Goal: Information Seeking & Learning: Learn about a topic

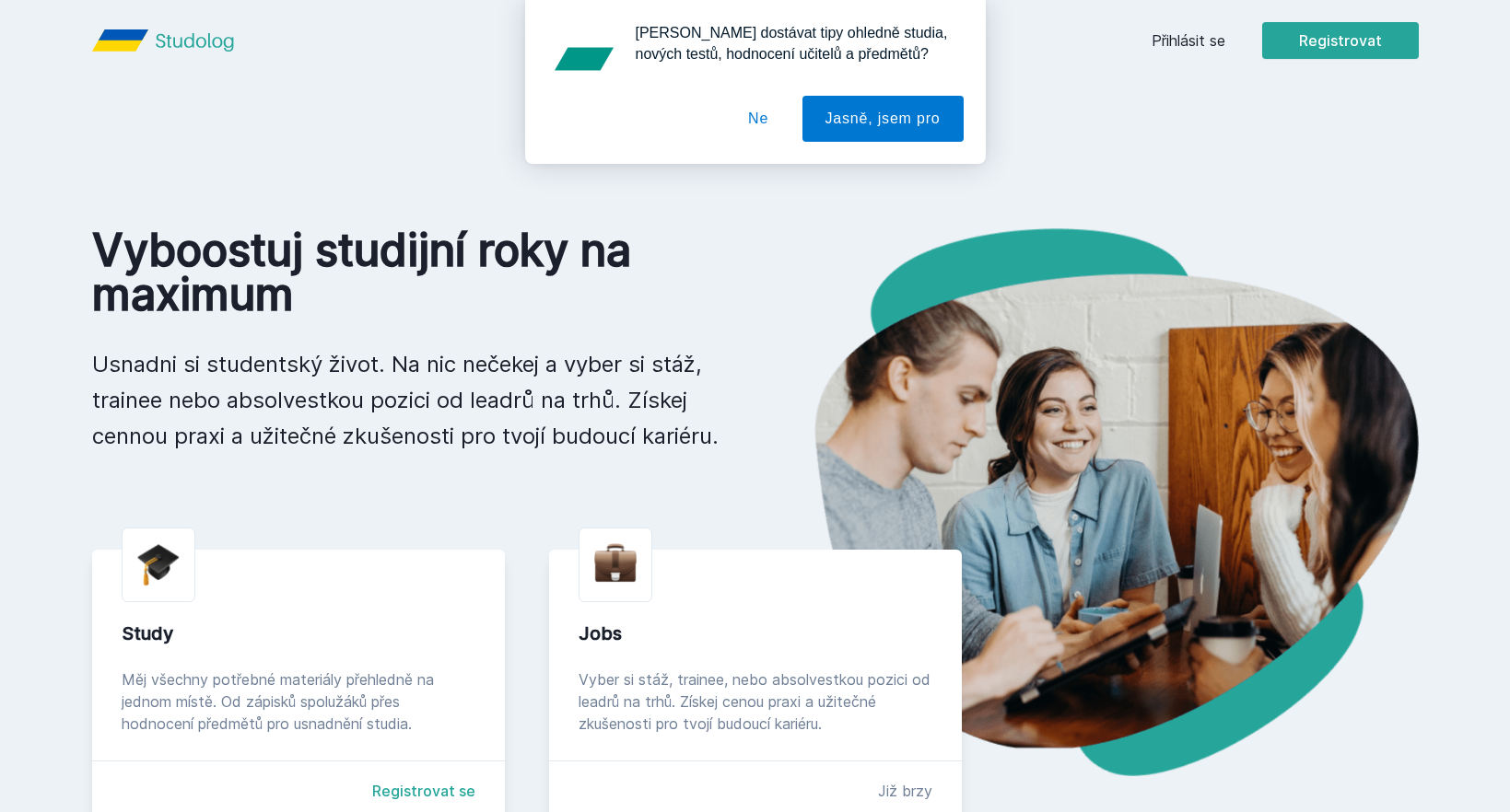
click at [748, 119] on button "Ne" at bounding box center [757, 119] width 66 height 46
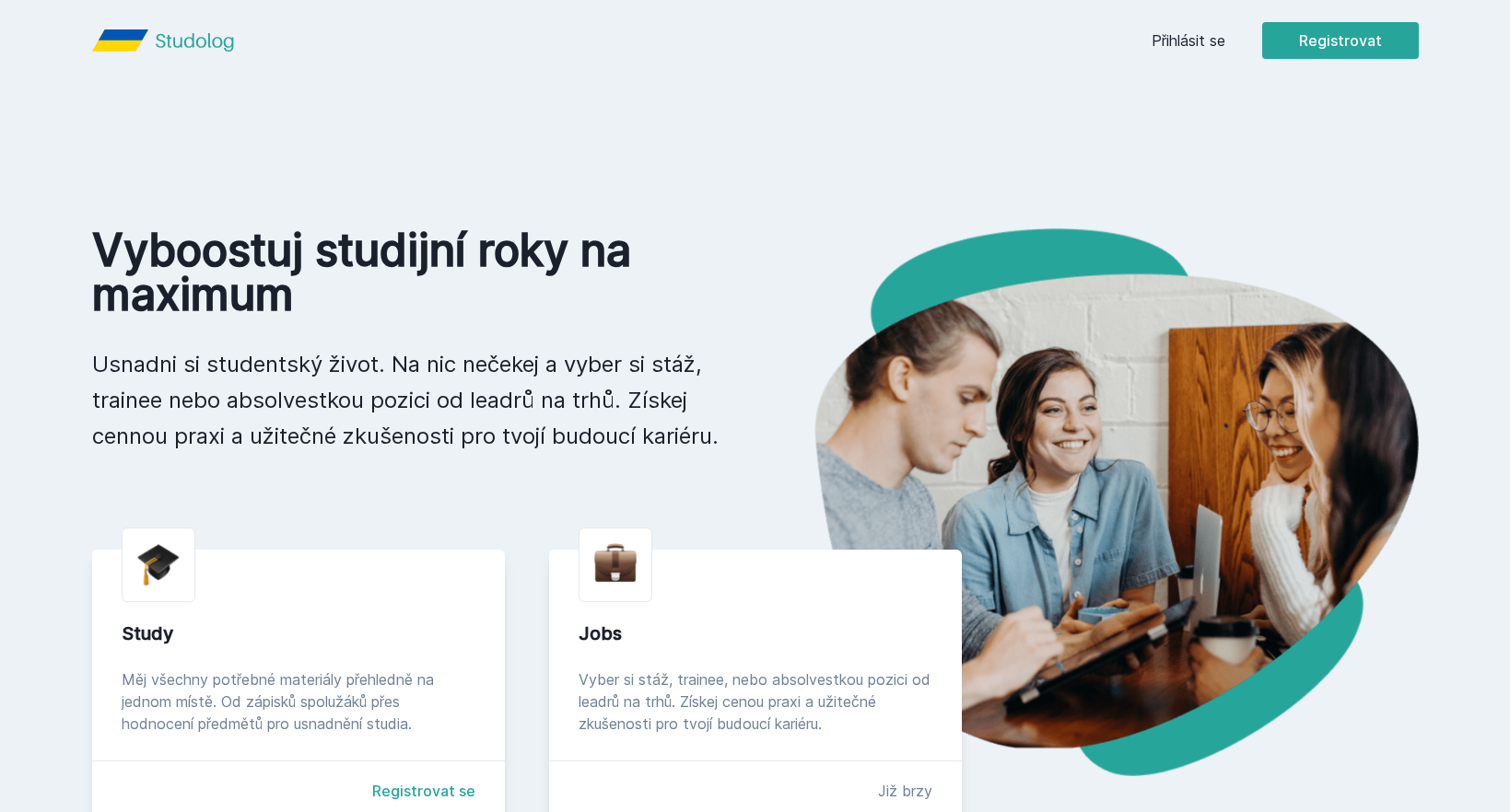
click at [1193, 32] on link "Přihlásit se" at bounding box center [1188, 40] width 73 height 22
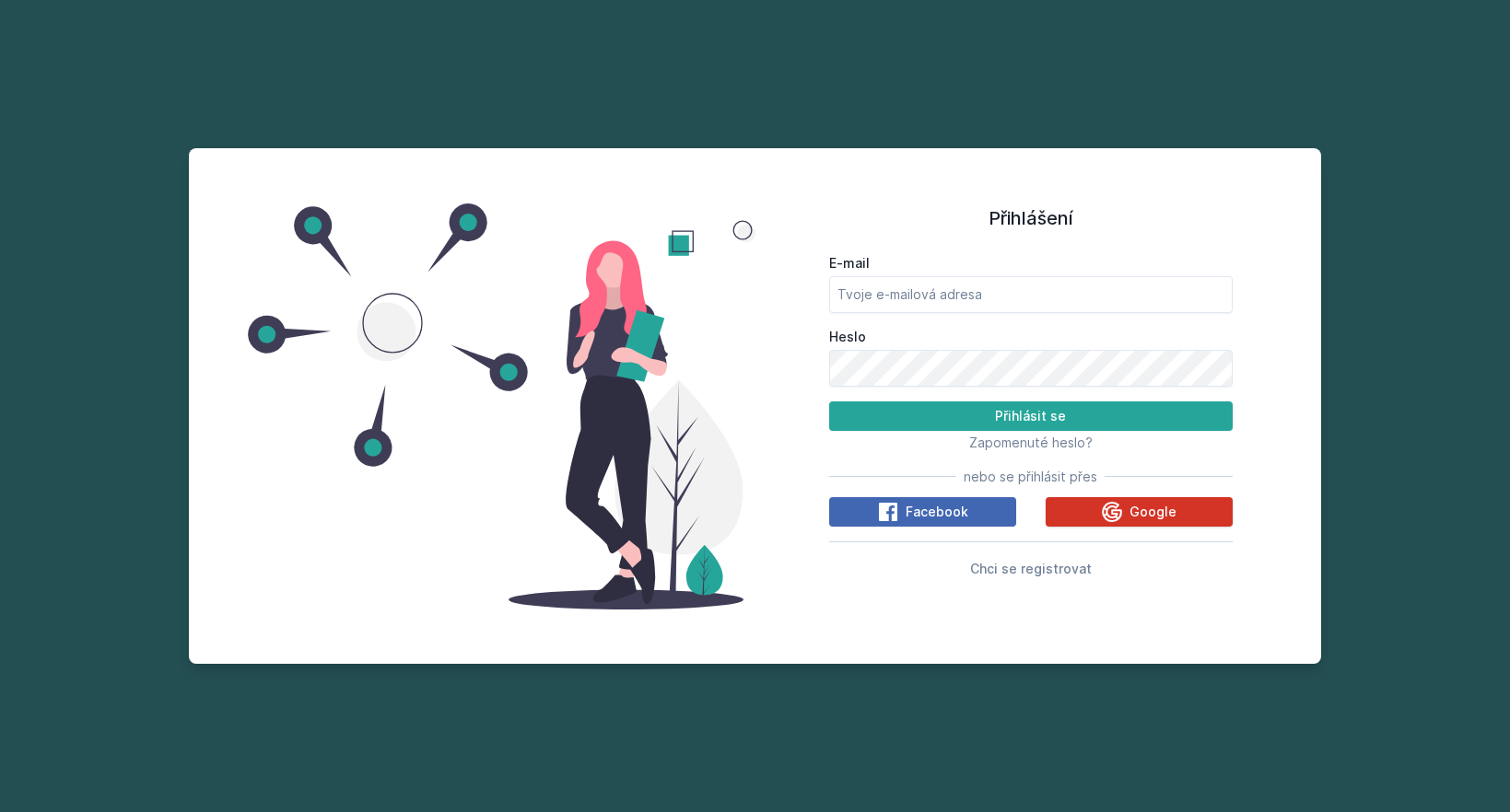
click at [1138, 503] on span "Google" at bounding box center [1153, 512] width 47 height 19
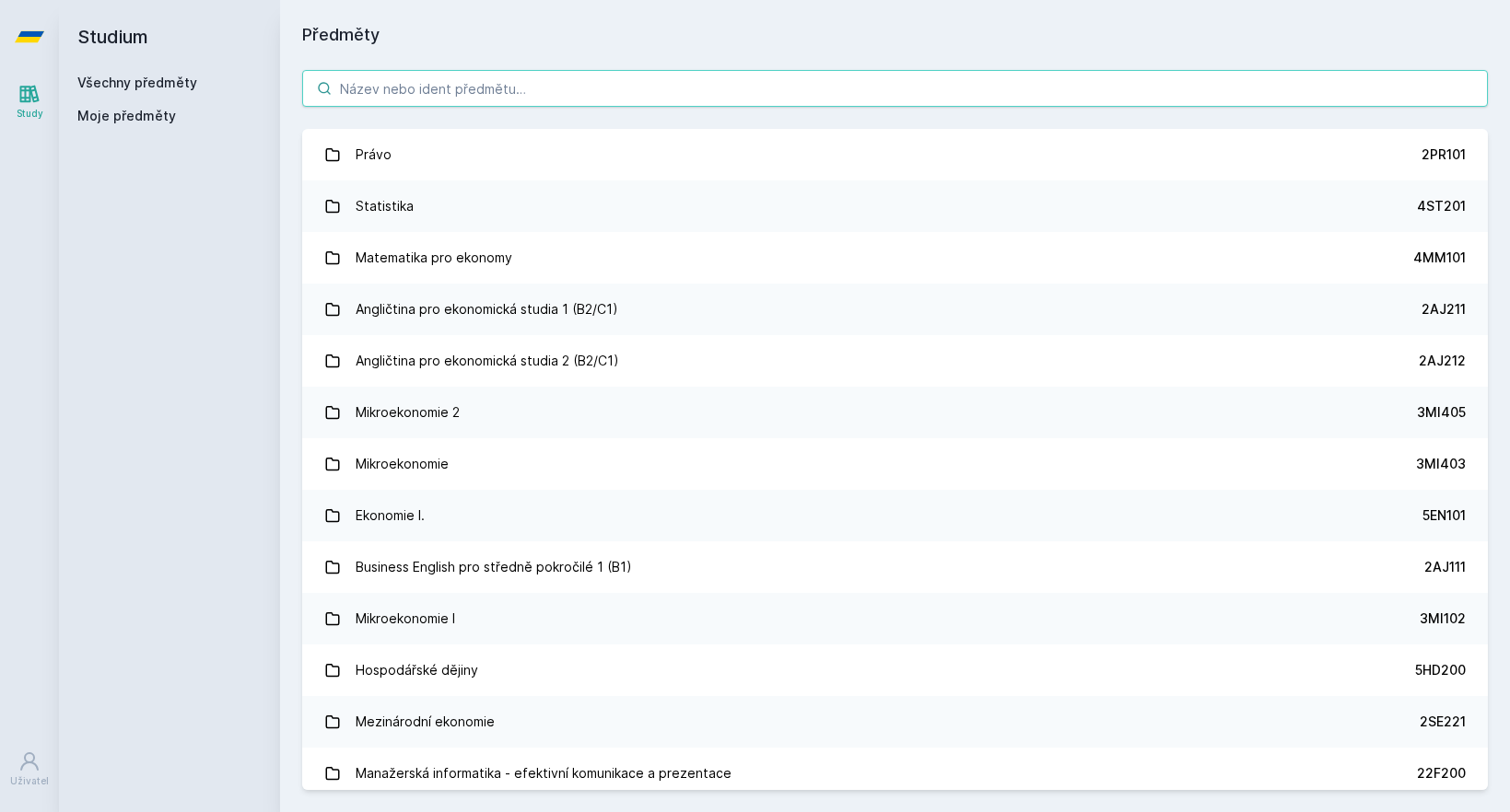
click at [549, 98] on input "search" at bounding box center [895, 88] width 1185 height 37
paste input "4ST417"
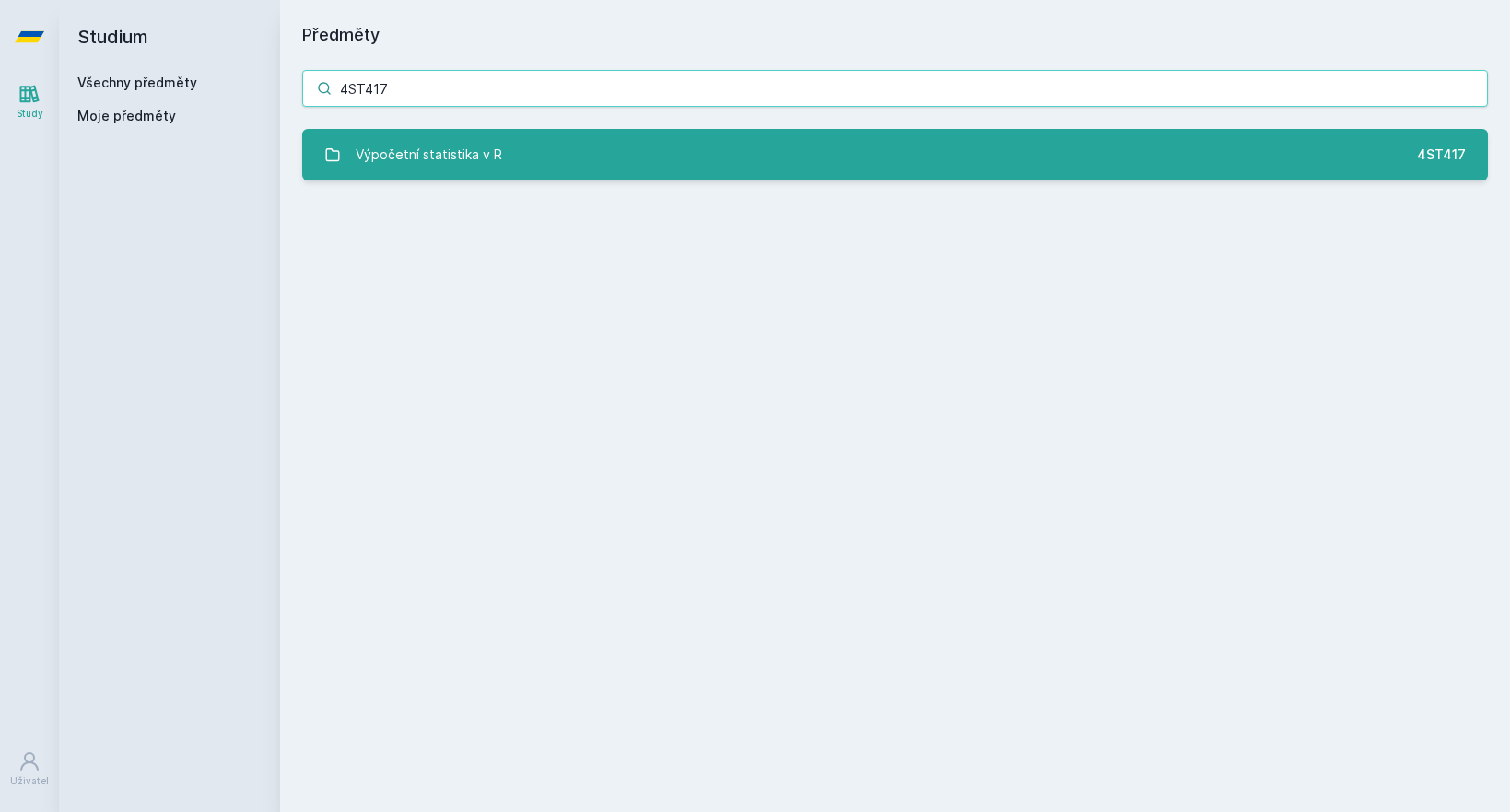
type input "4ST417"
click at [550, 134] on link "Výpočetní statistika v R 4ST417" at bounding box center [895, 154] width 1185 height 52
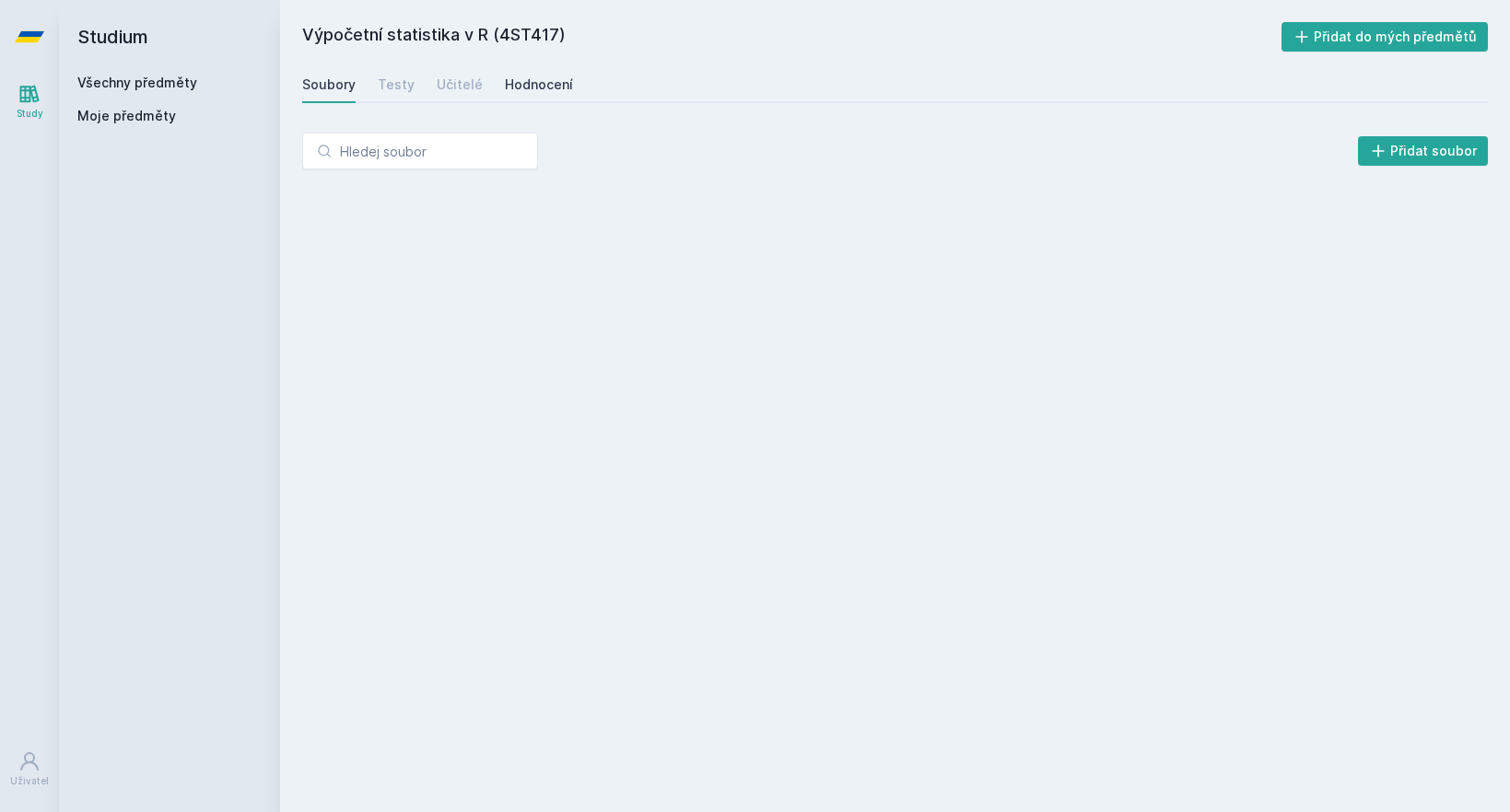
click at [505, 78] on div "Hodnocení" at bounding box center [539, 85] width 68 height 19
click at [473, 84] on div "Učitelé" at bounding box center [459, 85] width 46 height 19
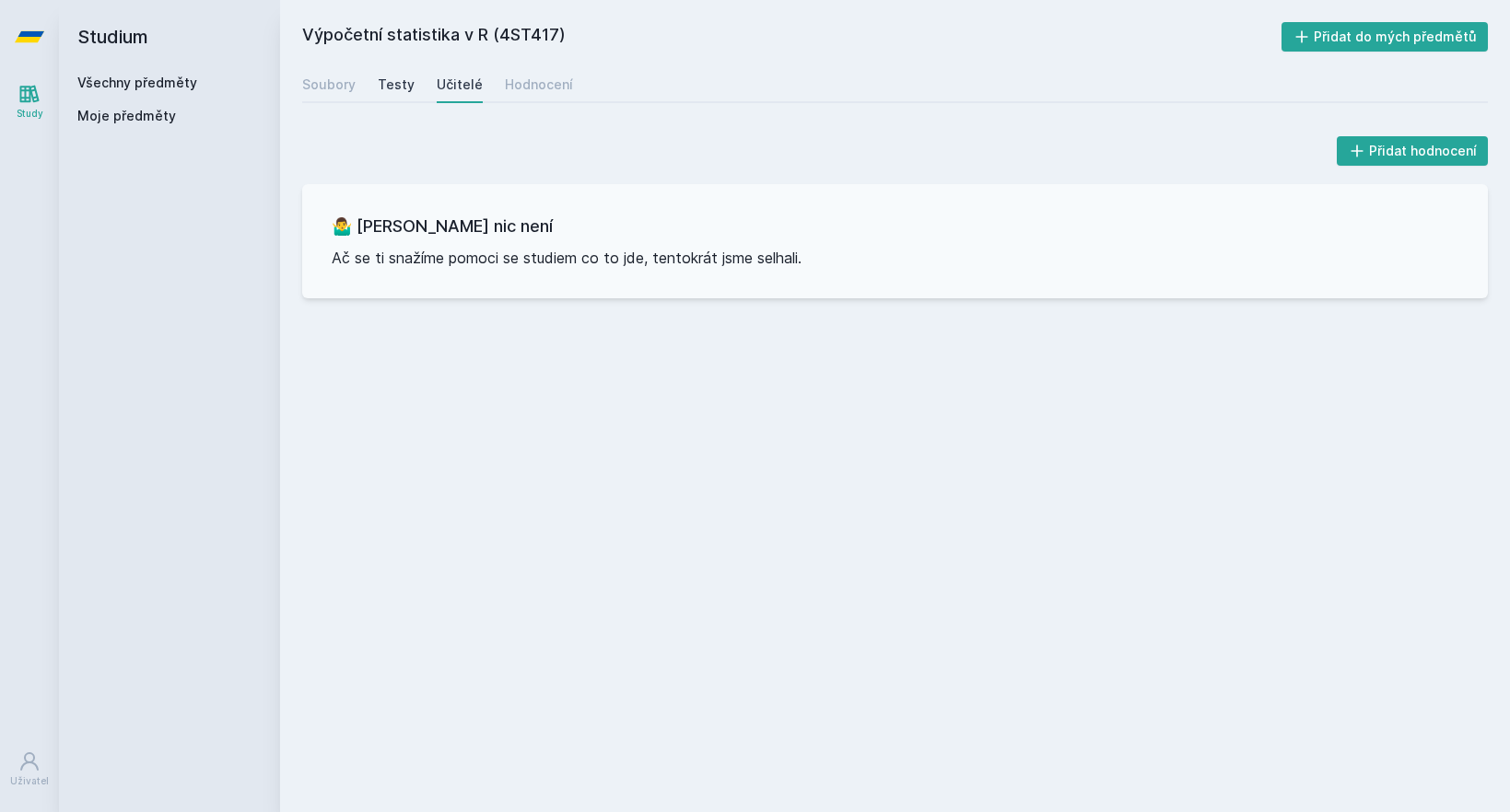
click at [387, 88] on div "Testy" at bounding box center [396, 85] width 37 height 19
click at [341, 90] on div "Soubory" at bounding box center [329, 85] width 54 height 19
click at [103, 89] on link "Všechny předměty" at bounding box center [137, 82] width 120 height 16
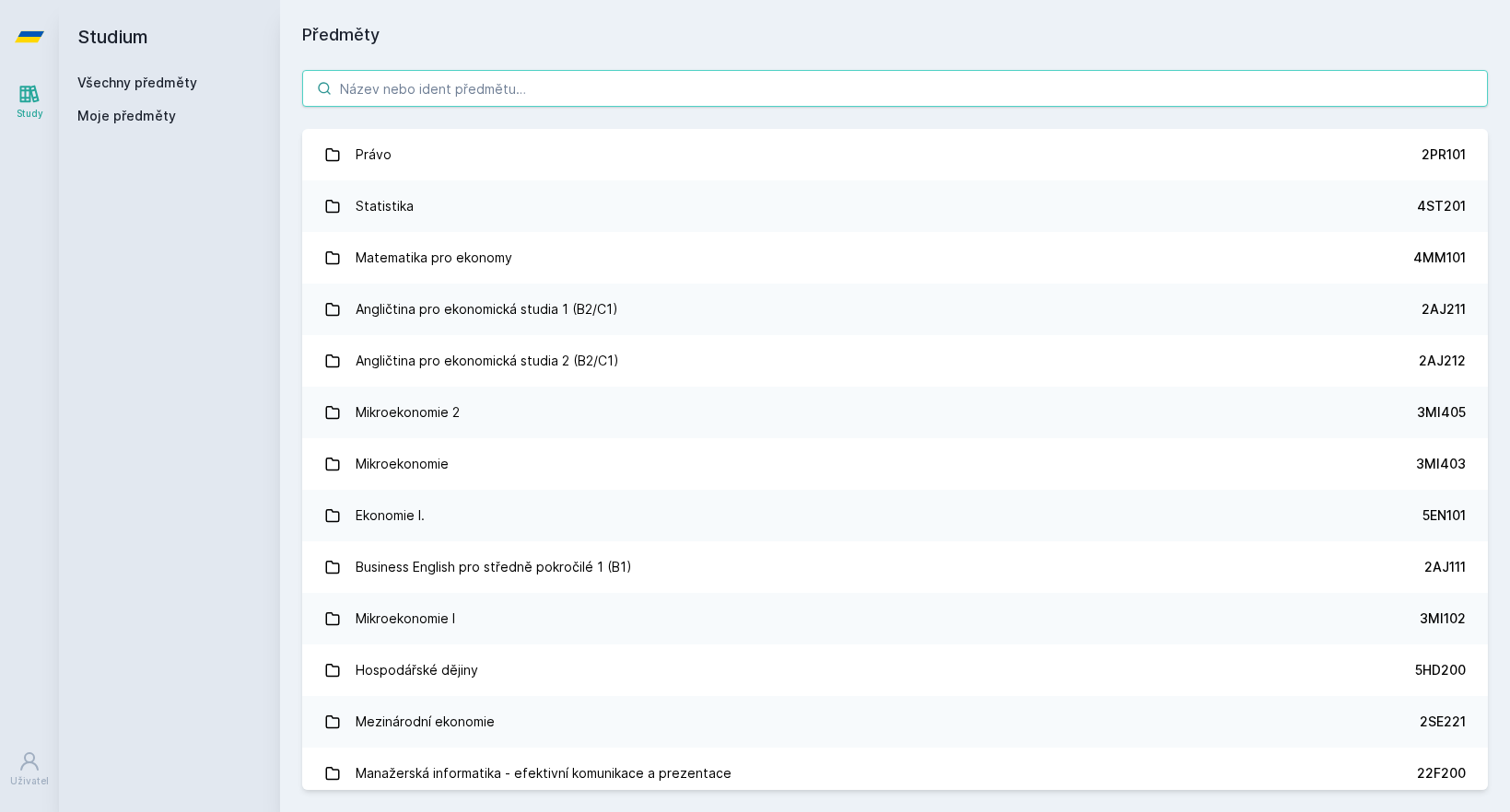
click at [459, 83] on input "search" at bounding box center [895, 88] width 1185 height 37
paste input "1BP489"
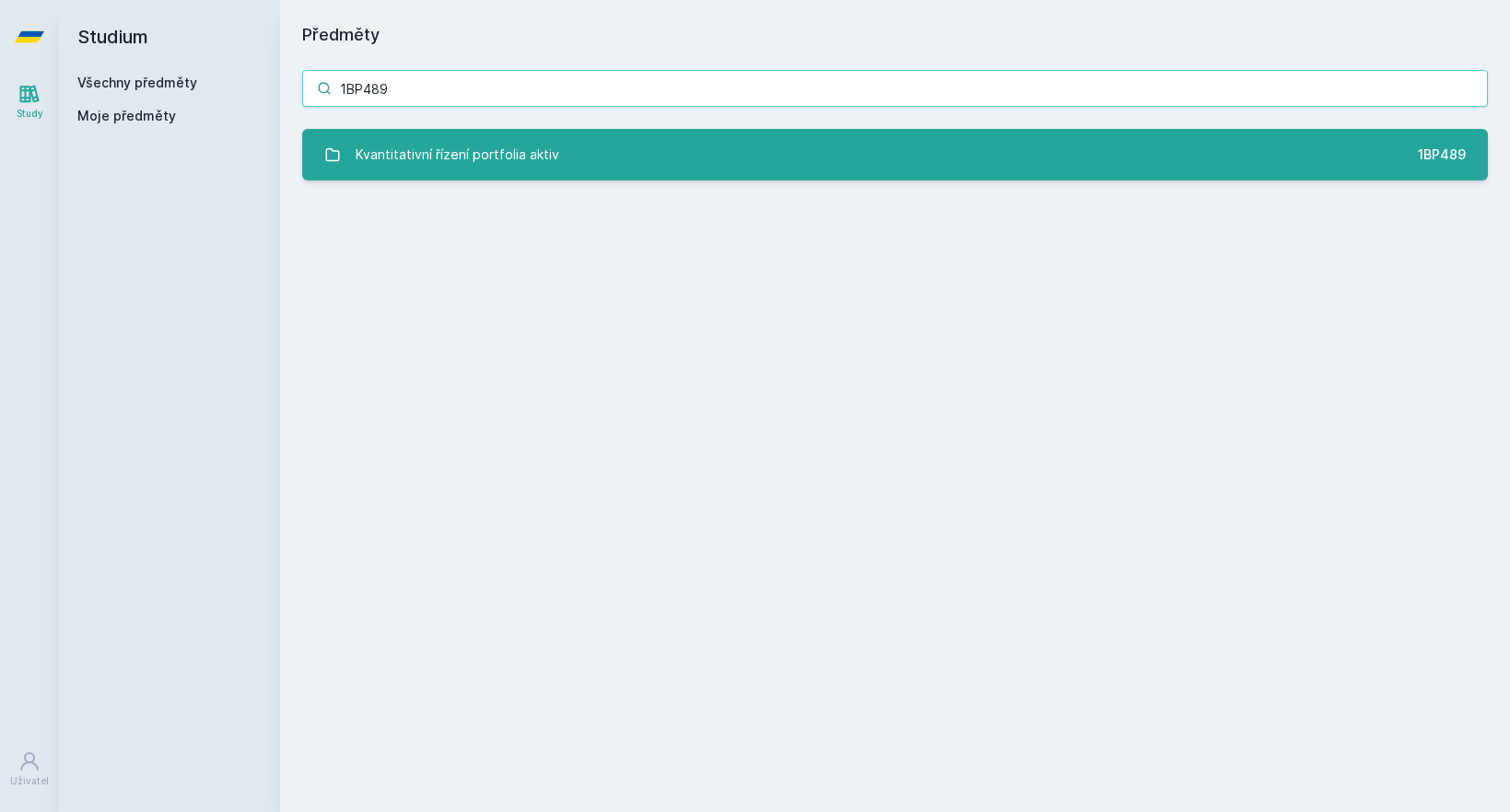
type input "1BP489"
click at [472, 152] on div "Kvantitativní řízení portfolia aktiv" at bounding box center [457, 154] width 203 height 37
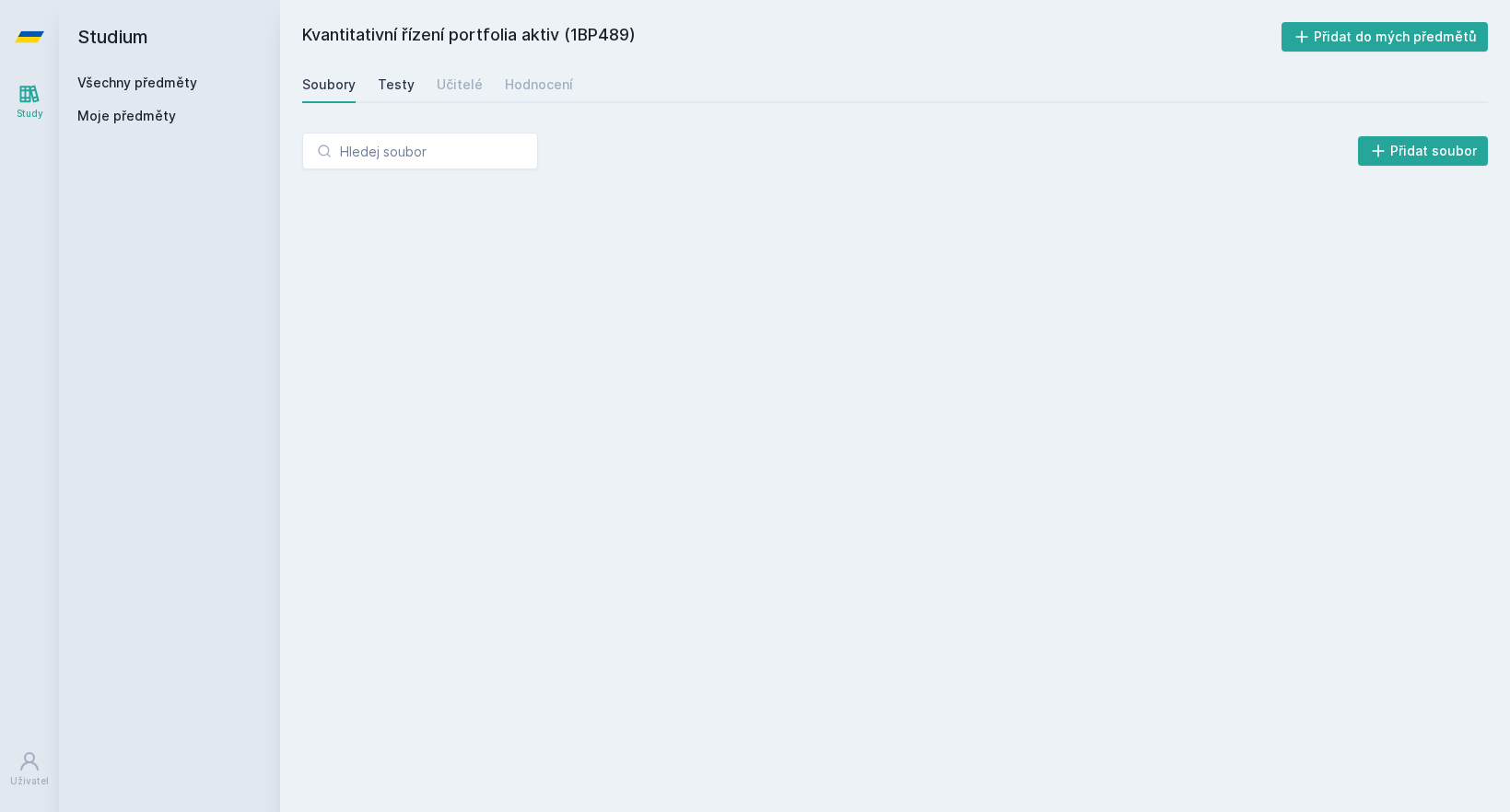
click at [393, 91] on div "Testy" at bounding box center [396, 85] width 37 height 19
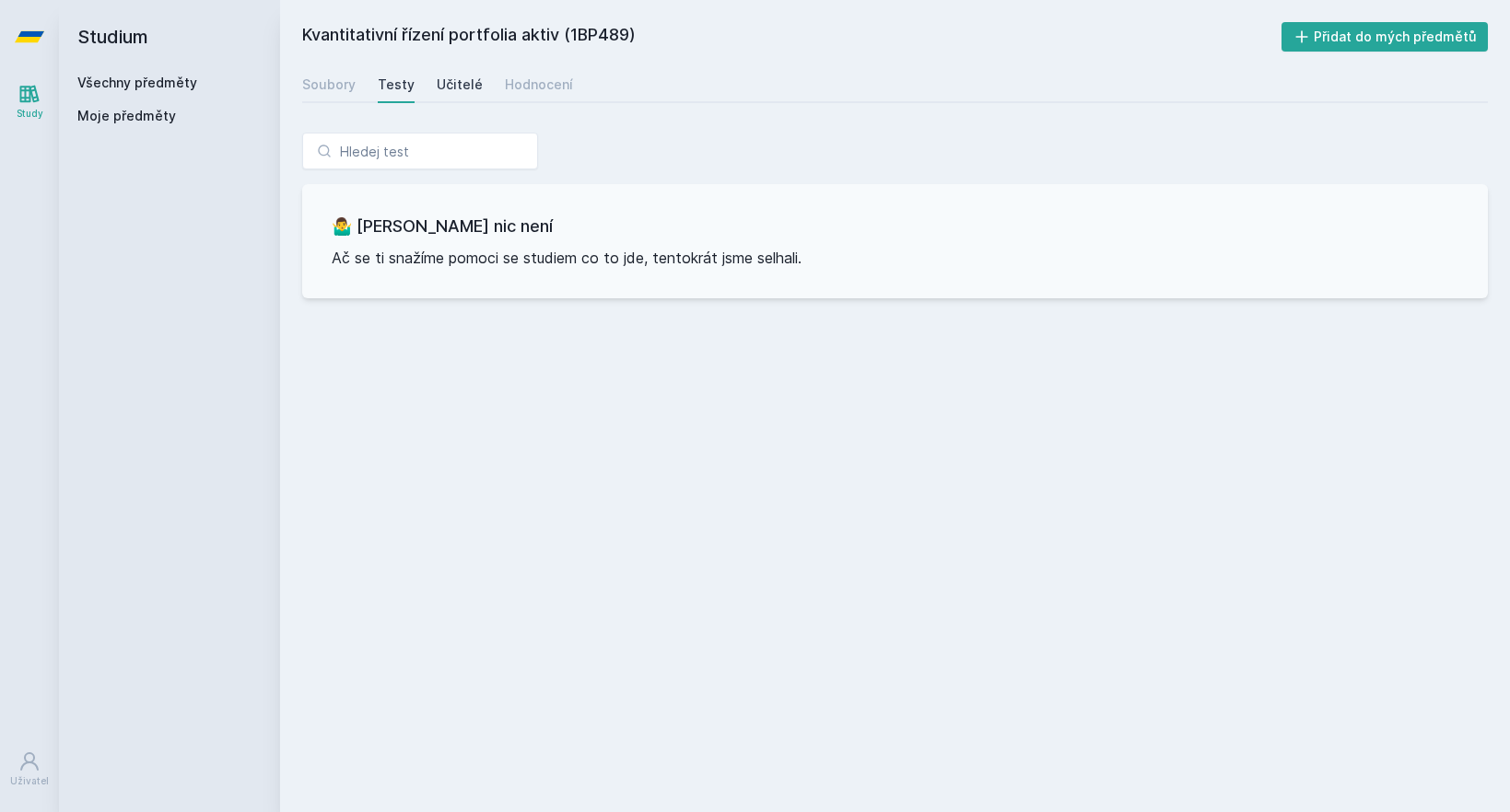
click at [446, 89] on div "Učitelé" at bounding box center [459, 85] width 46 height 19
click at [526, 87] on div "Hodnocení" at bounding box center [539, 85] width 68 height 19
click at [334, 80] on div "Soubory" at bounding box center [329, 85] width 54 height 19
click at [155, 87] on link "Všechny předměty" at bounding box center [137, 82] width 120 height 16
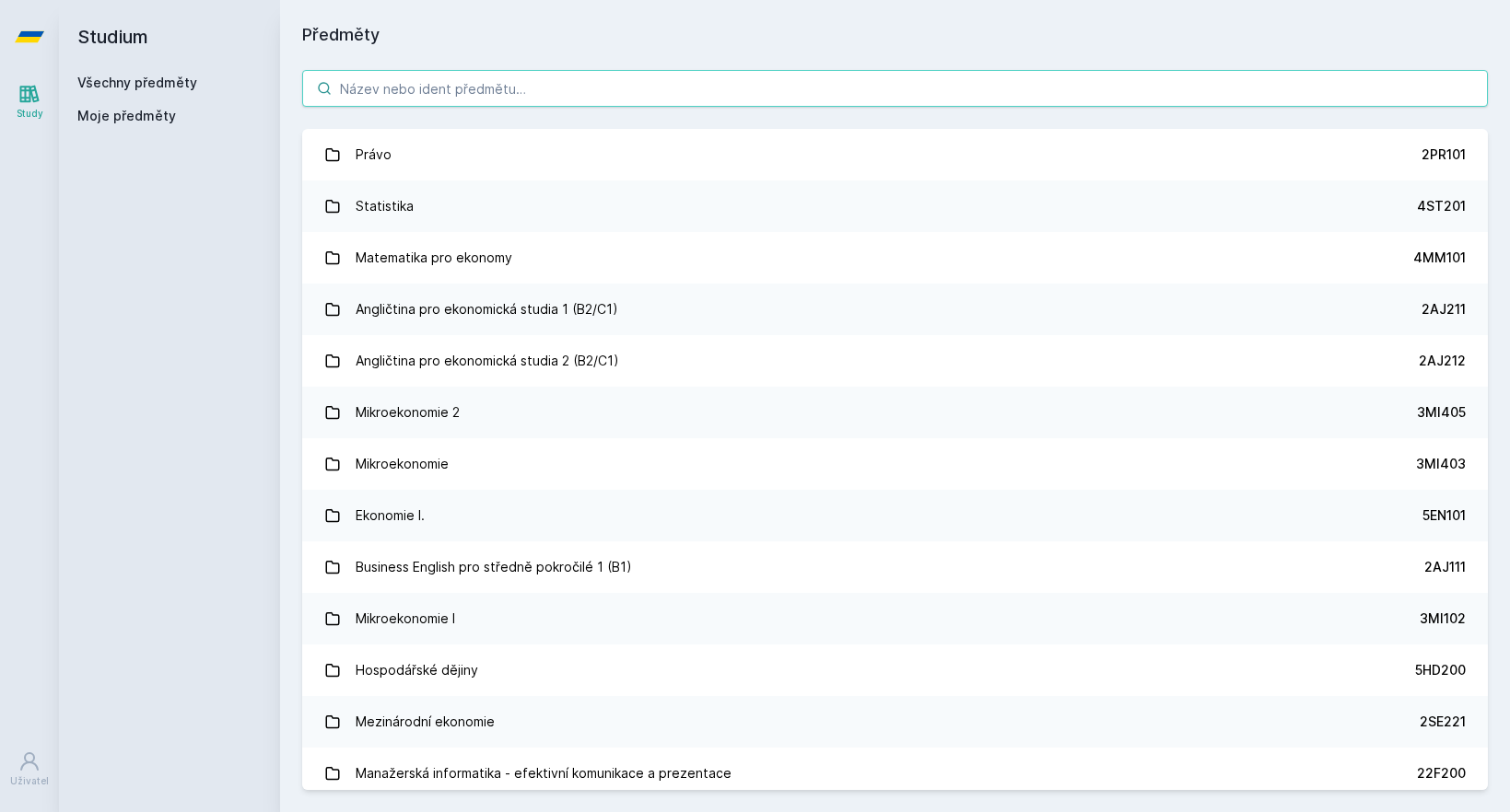
click at [557, 94] on input "search" at bounding box center [895, 88] width 1185 height 37
paste input "1VF443"
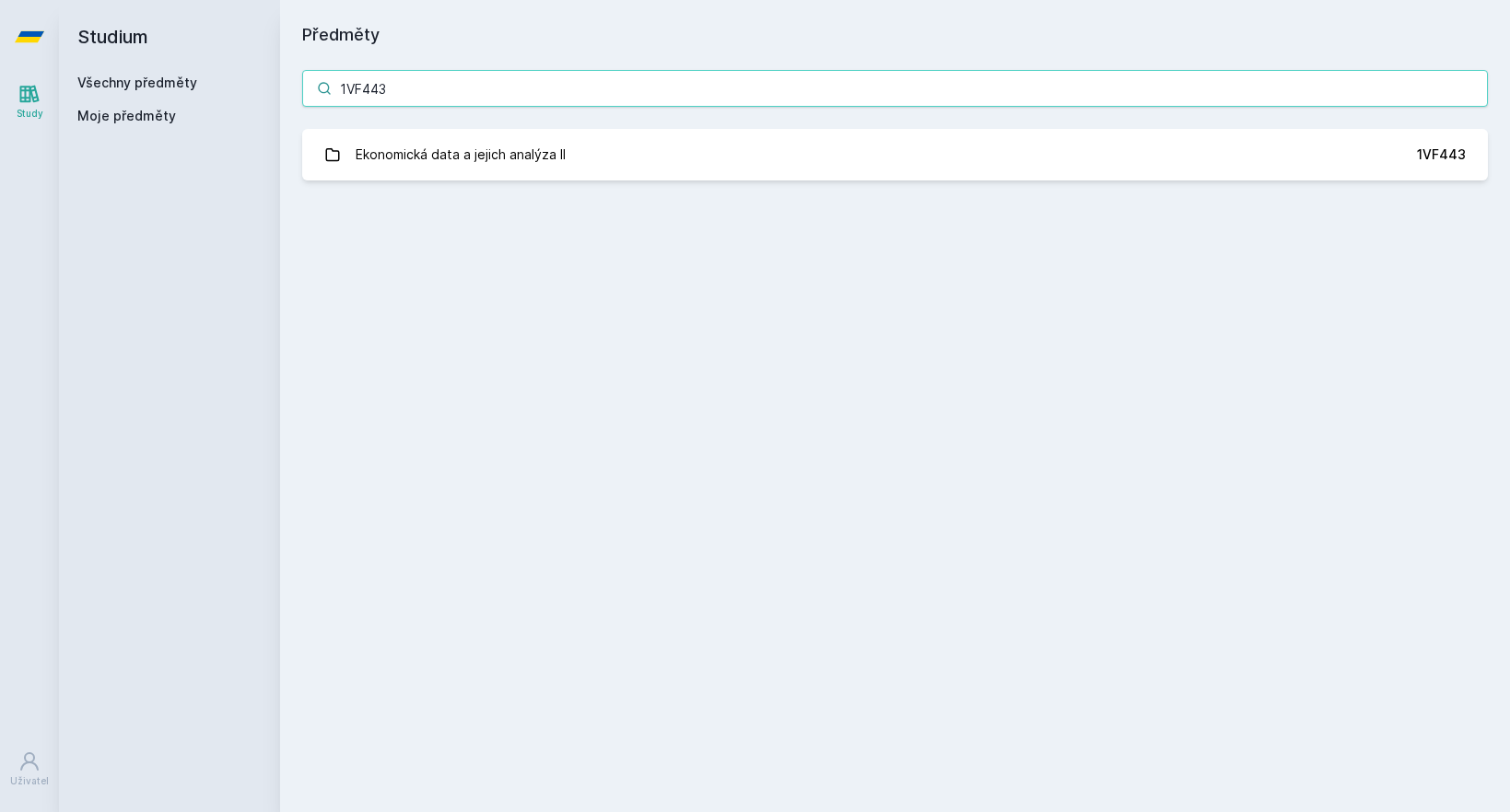
type input "1VF443"
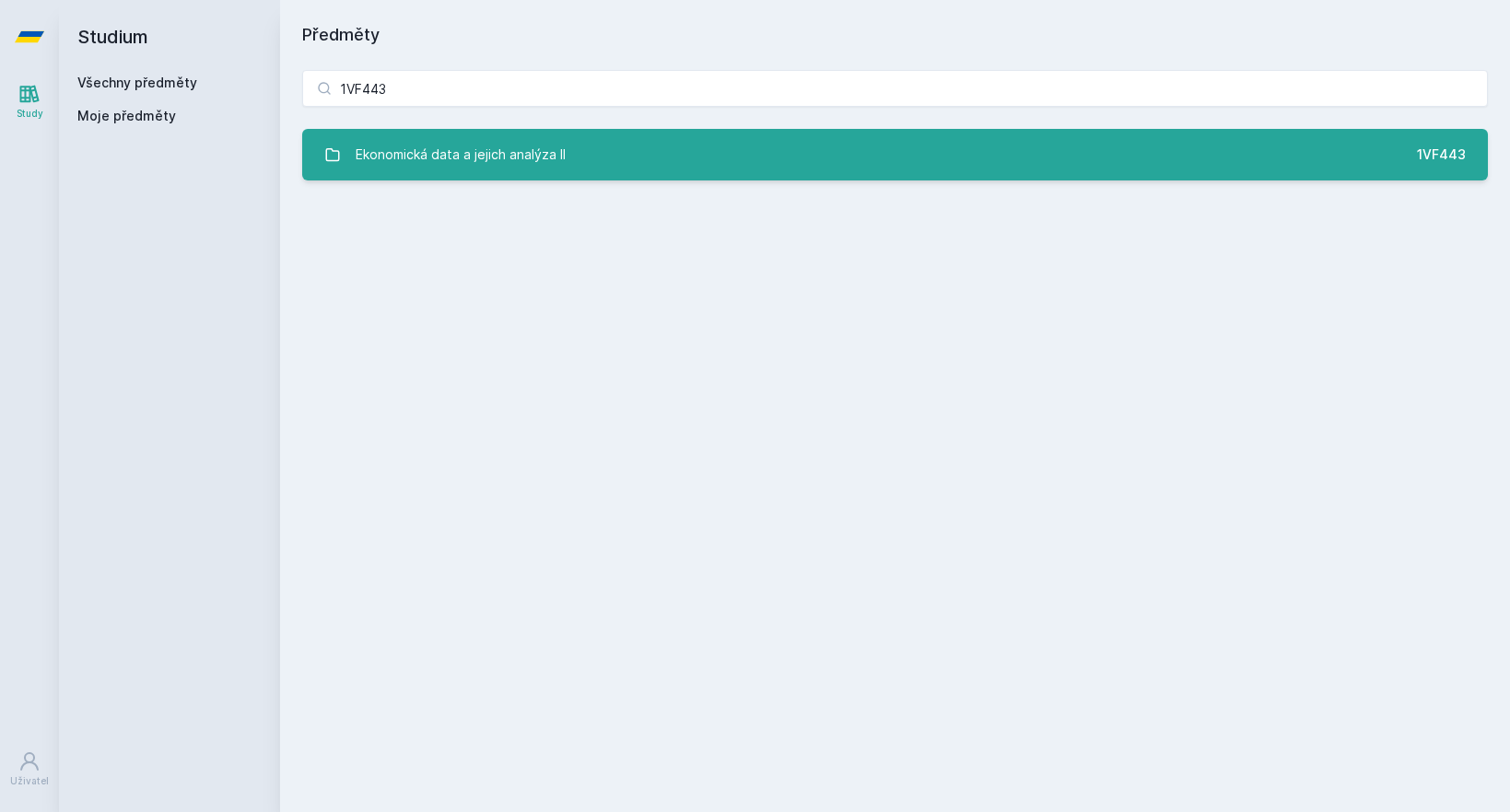
click at [801, 160] on link "Ekonomická data a jejich analýza II 1VF443" at bounding box center [895, 154] width 1185 height 52
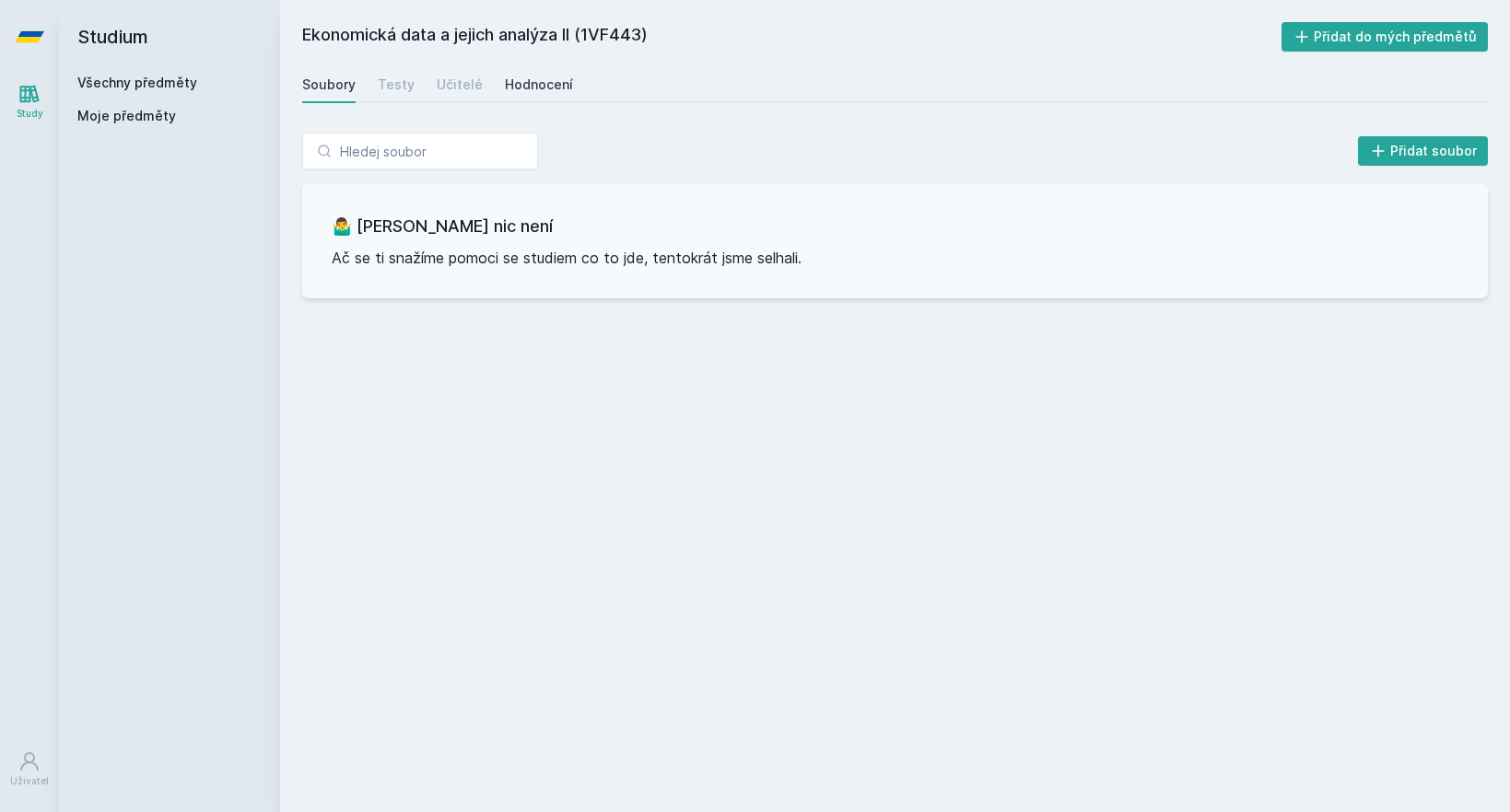
click at [530, 87] on div "Hodnocení" at bounding box center [539, 85] width 68 height 19
click at [464, 90] on div "Učitelé" at bounding box center [459, 85] width 46 height 19
click at [413, 90] on div "Soubory Testy Učitelé Hodnocení" at bounding box center [895, 84] width 1185 height 37
click at [395, 90] on div "Testy" at bounding box center [396, 85] width 37 height 19
click at [335, 90] on div "Soubory" at bounding box center [329, 85] width 54 height 19
